Goal: Check status

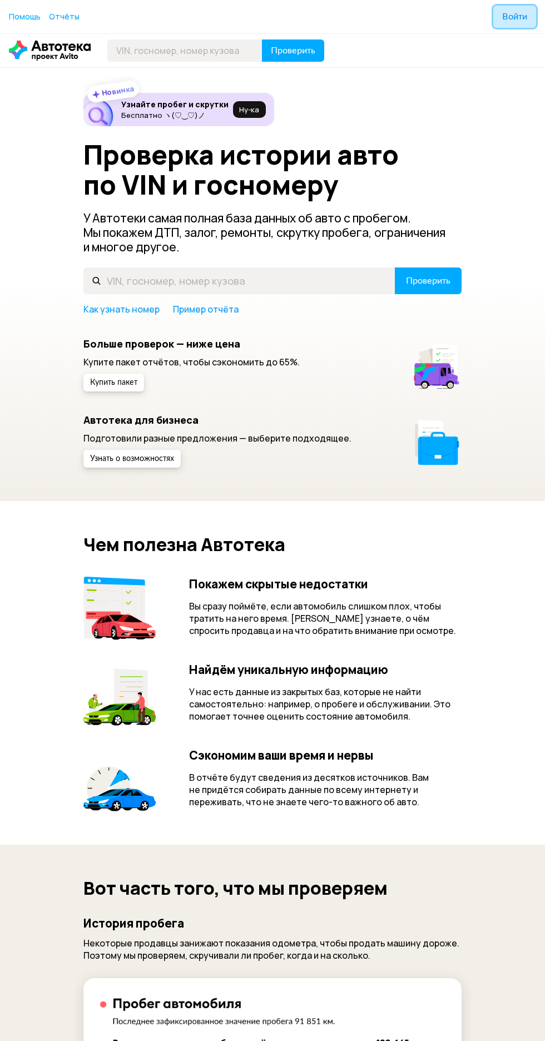
click at [508, 21] on span "Войти" at bounding box center [514, 16] width 25 height 9
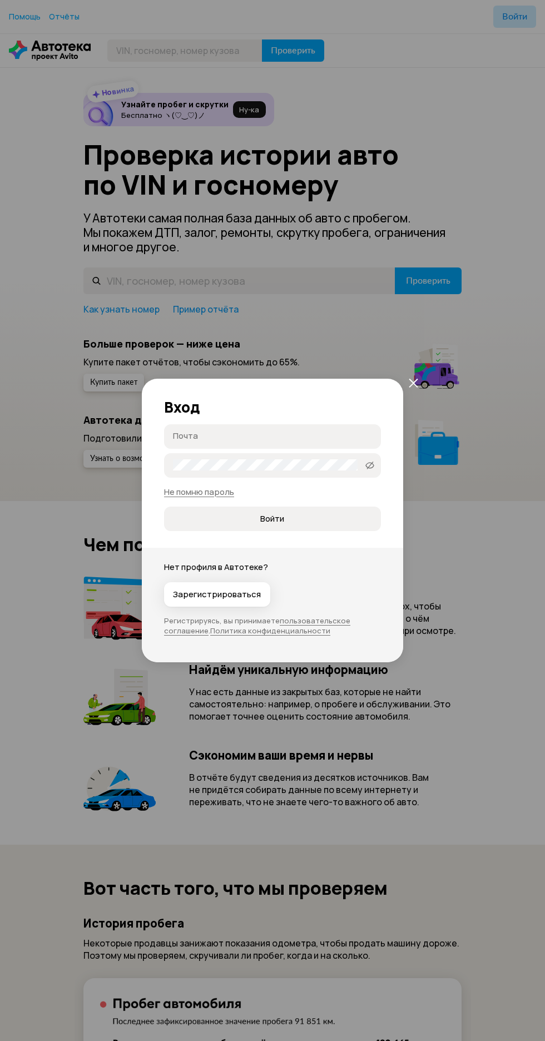
click at [243, 436] on input "Почта" at bounding box center [274, 435] width 202 height 11
type input "[EMAIL_ADDRESS][DOMAIN_NAME]"
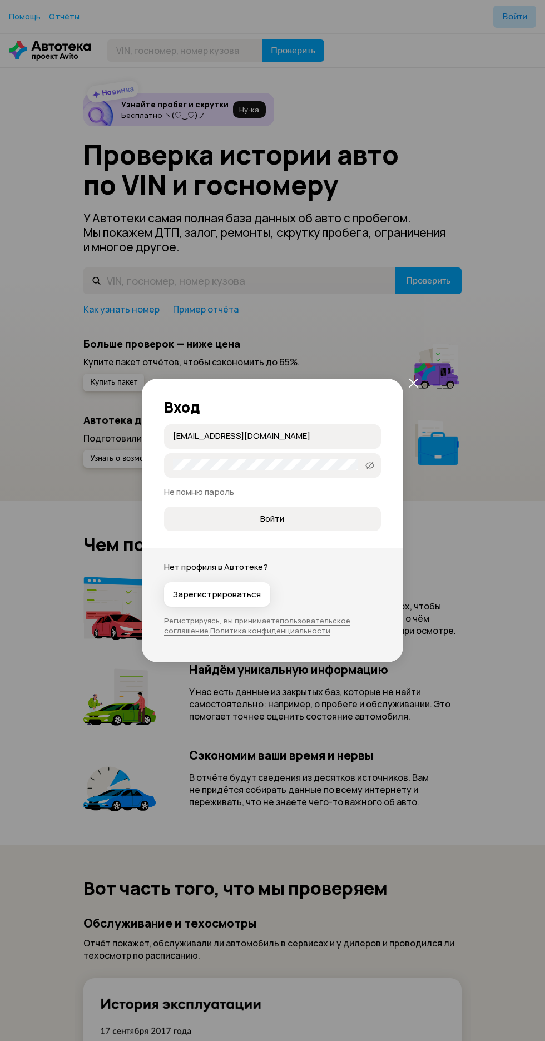
click at [164, 507] on button "Войти" at bounding box center [272, 519] width 217 height 24
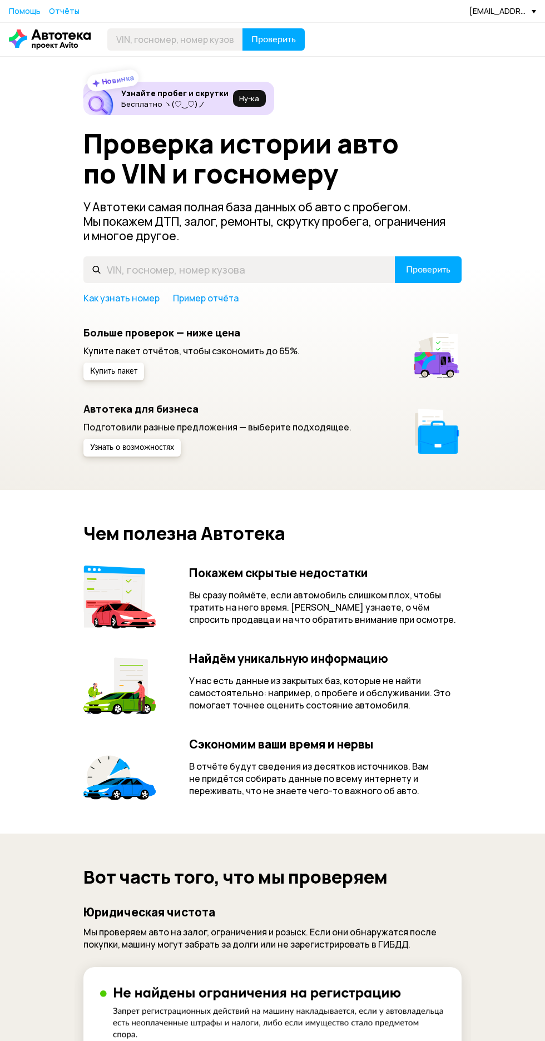
click at [493, 15] on div "[EMAIL_ADDRESS][DOMAIN_NAME]" at bounding box center [502, 11] width 67 height 11
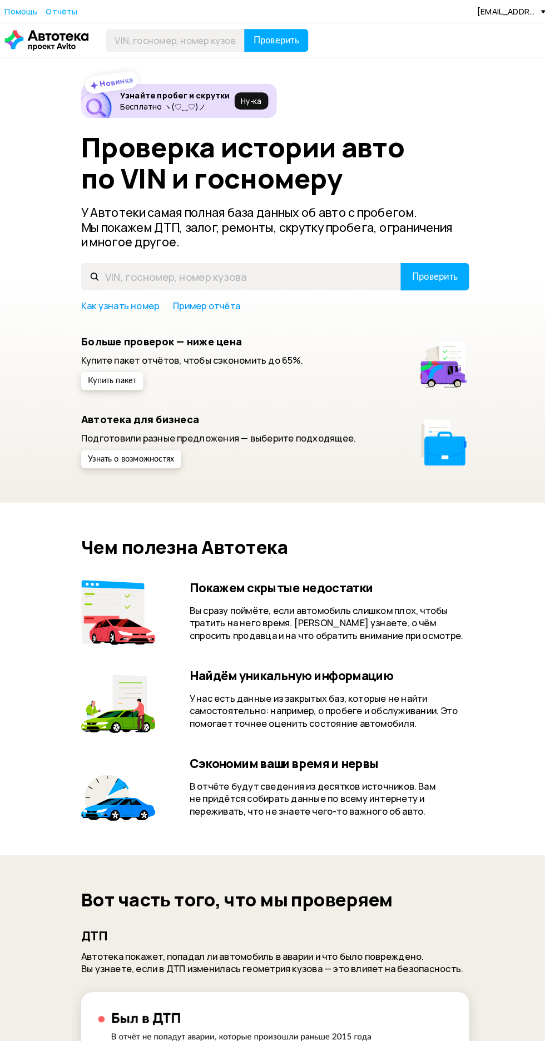
click at [497, 6] on div "[EMAIL_ADDRESS][DOMAIN_NAME]" at bounding box center [502, 11] width 67 height 11
click at [463, 32] on span "Отчёты" at bounding box center [461, 30] width 37 height 13
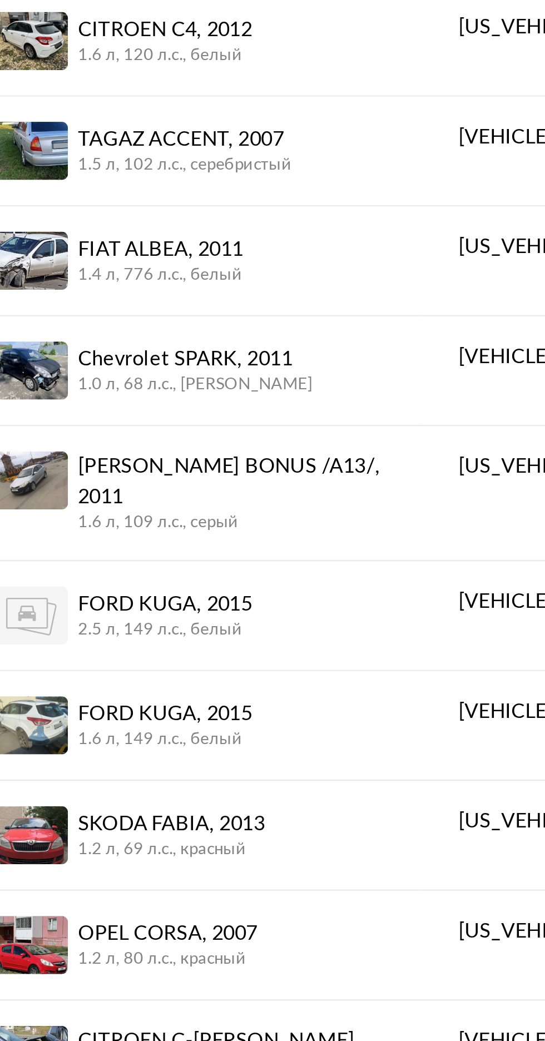
click at [250, 562] on div "FORD KUGA, 2015" at bounding box center [212, 568] width 77 height 13
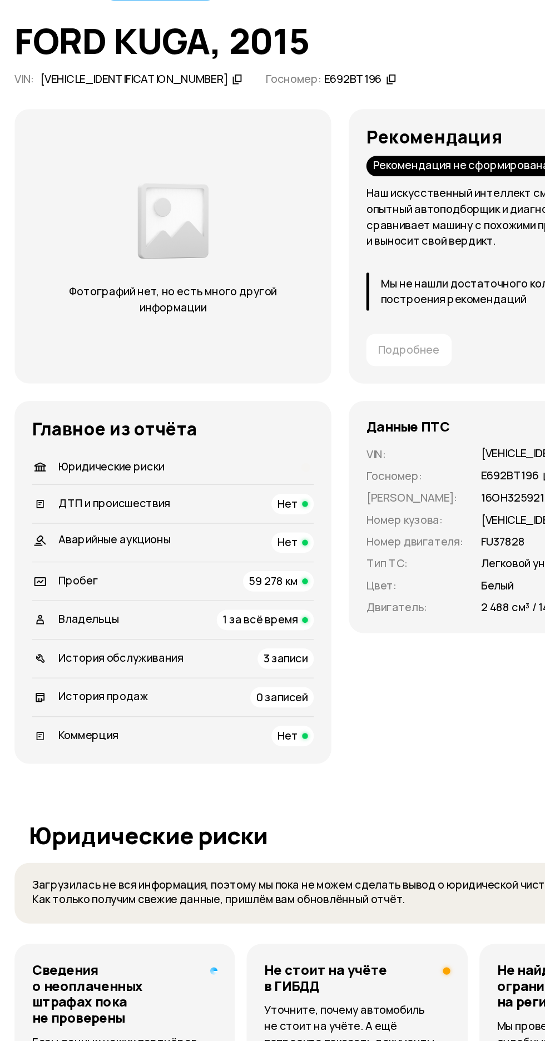
click at [100, 146] on div "[VEHICLE_IDENTIFICATION_NUMBER]" at bounding box center [102, 144] width 143 height 12
